Goal: Information Seeking & Learning: Understand process/instructions

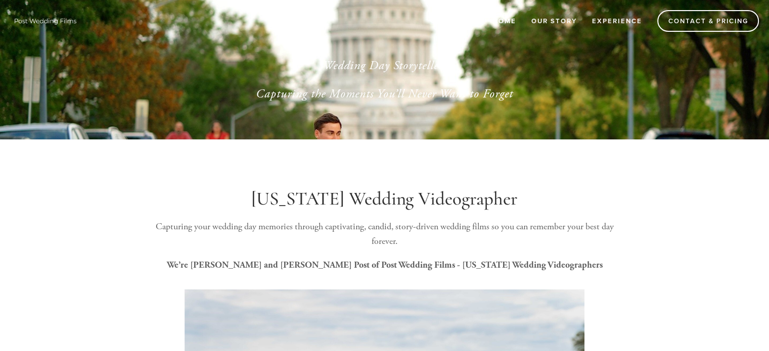
click at [512, 22] on link "Home" at bounding box center [504, 21] width 37 height 17
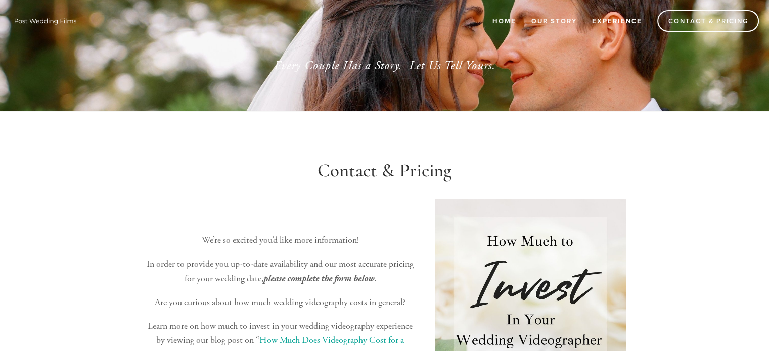
click at [607, 18] on link "Experience" at bounding box center [616, 21] width 63 height 17
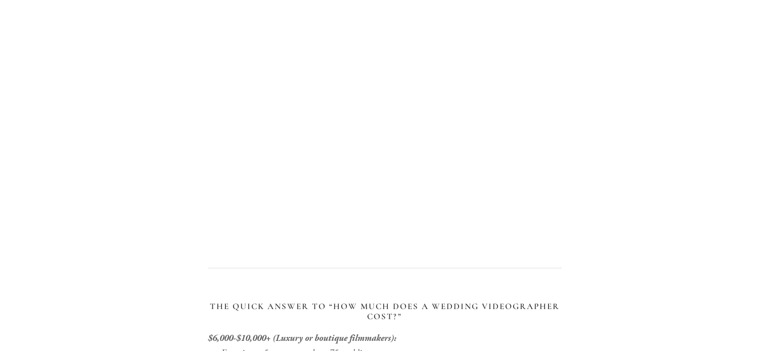
scroll to position [1062, 0]
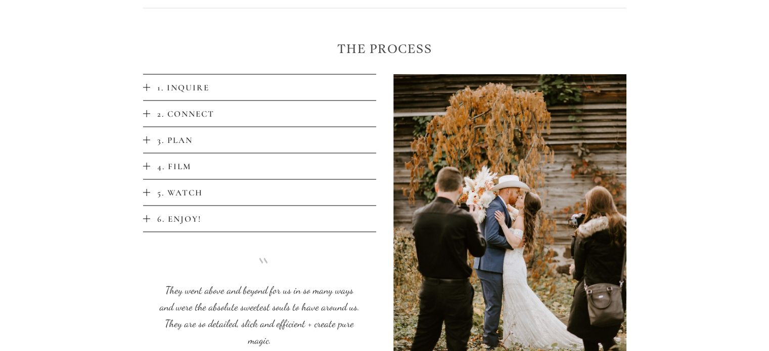
scroll to position [1972, 0]
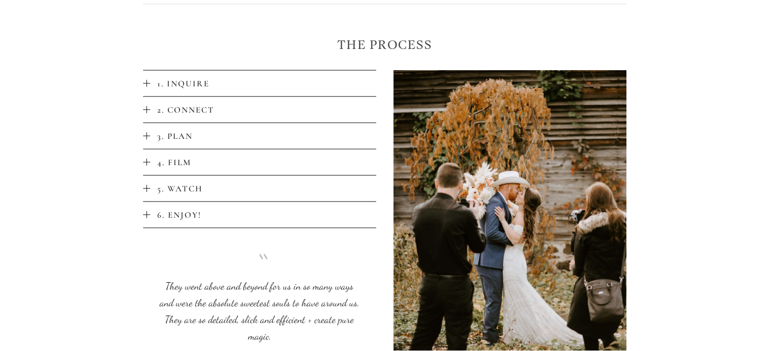
click at [180, 82] on span "1. Inquire" at bounding box center [263, 83] width 226 height 11
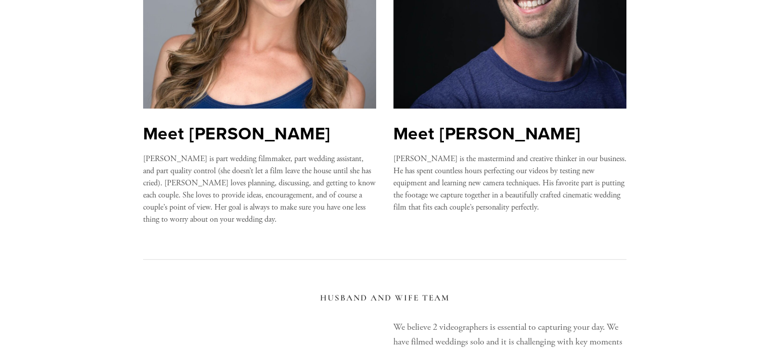
scroll to position [0, 0]
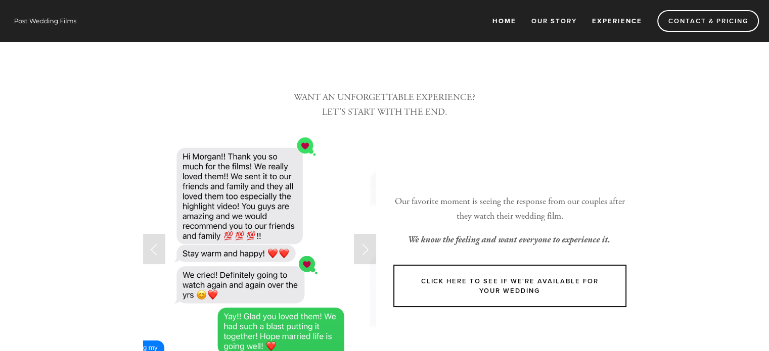
click at [510, 18] on link "Home" at bounding box center [504, 21] width 37 height 17
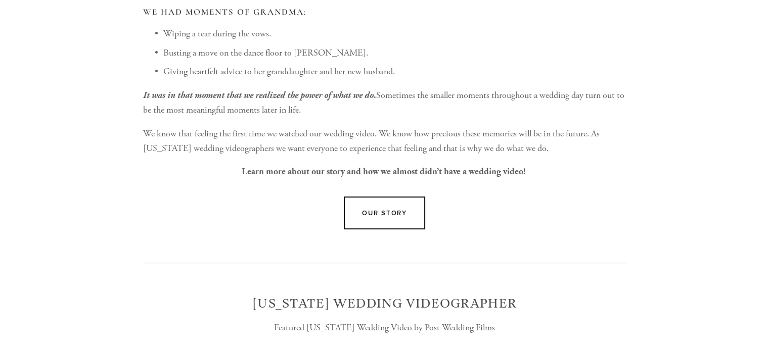
scroll to position [607, 0]
